Goal: Information Seeking & Learning: Learn about a topic

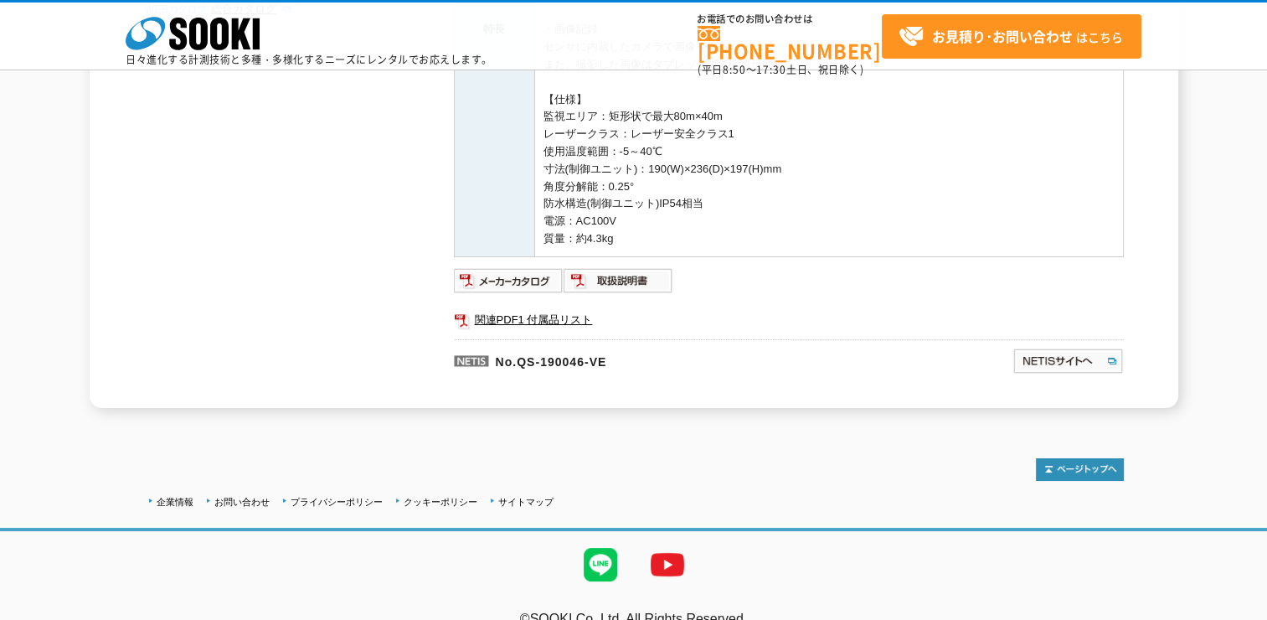
click at [647, 373] on p "No.QS-190046-VE" at bounding box center [652, 359] width 397 height 40
click at [554, 358] on p "No.QS-190046-VE" at bounding box center [652, 359] width 397 height 40
drag, startPoint x: 554, startPoint y: 358, endPoint x: 476, endPoint y: 355, distance: 77.9
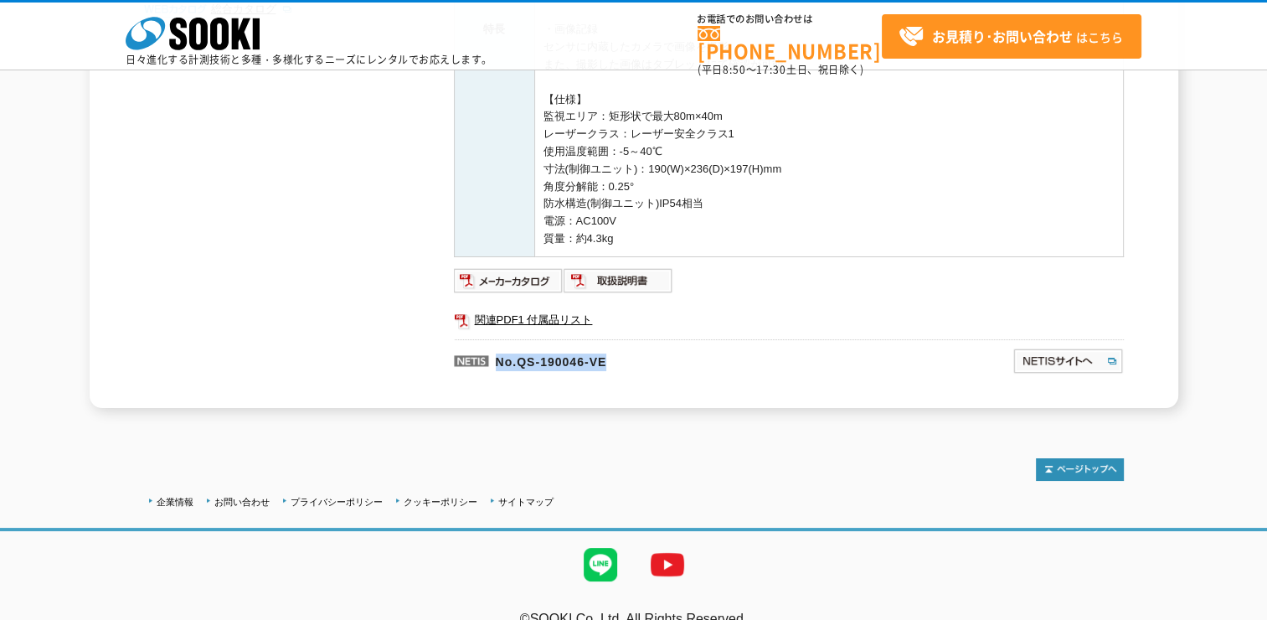
click at [476, 355] on p "No.QS-190046-VE" at bounding box center [652, 359] width 397 height 40
drag, startPoint x: 637, startPoint y: 324, endPoint x: 615, endPoint y: 294, distance: 37.2
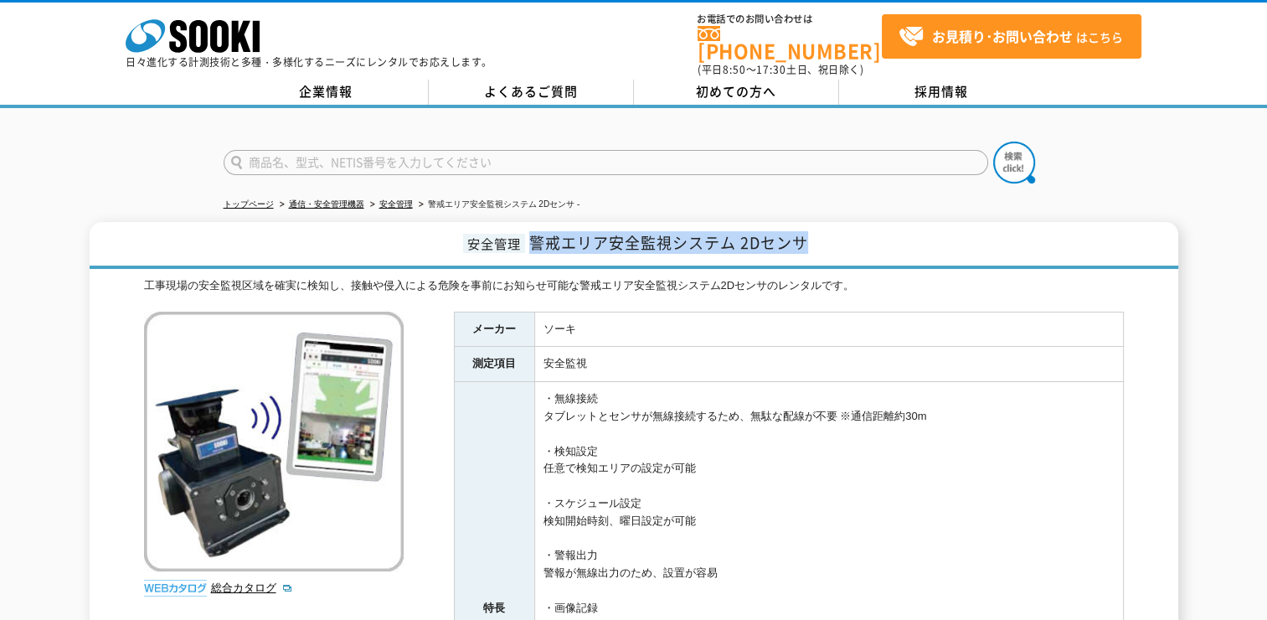
drag, startPoint x: 831, startPoint y: 249, endPoint x: 529, endPoint y: 227, distance: 302.3
click at [529, 227] on h1 "安全管理 警戒エリア安全監視システム 2Dセンサ" at bounding box center [634, 245] width 1089 height 47
copy span "警戒エリア安全監視システム 2Dセンサ"
